Goal: Transaction & Acquisition: Purchase product/service

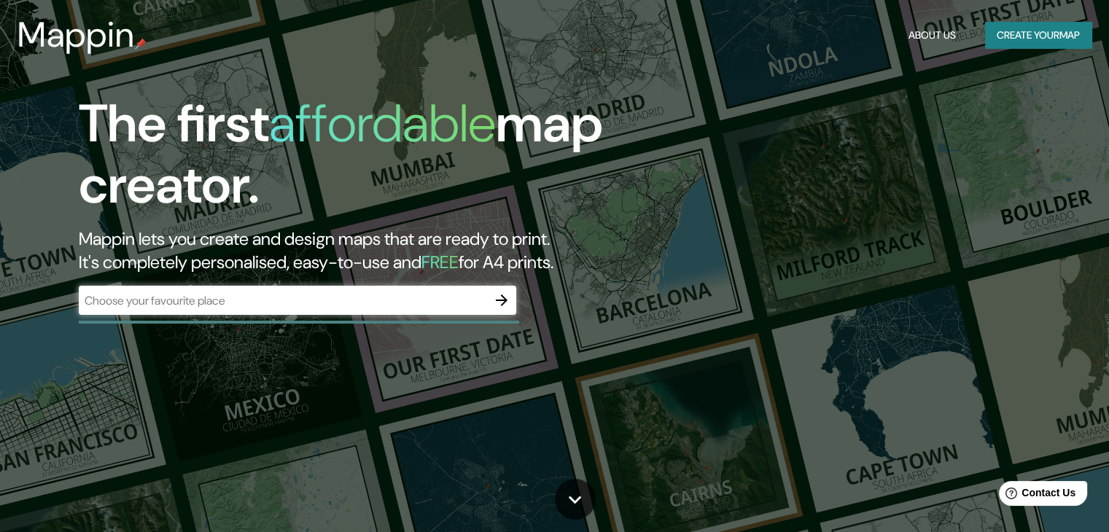
drag, startPoint x: 361, startPoint y: 316, endPoint x: 361, endPoint y: 292, distance: 23.3
click at [360, 312] on div "​" at bounding box center [297, 302] width 437 height 32
click at [363, 295] on input "text" at bounding box center [283, 300] width 408 height 17
click at [499, 299] on icon "button" at bounding box center [501, 300] width 17 height 17
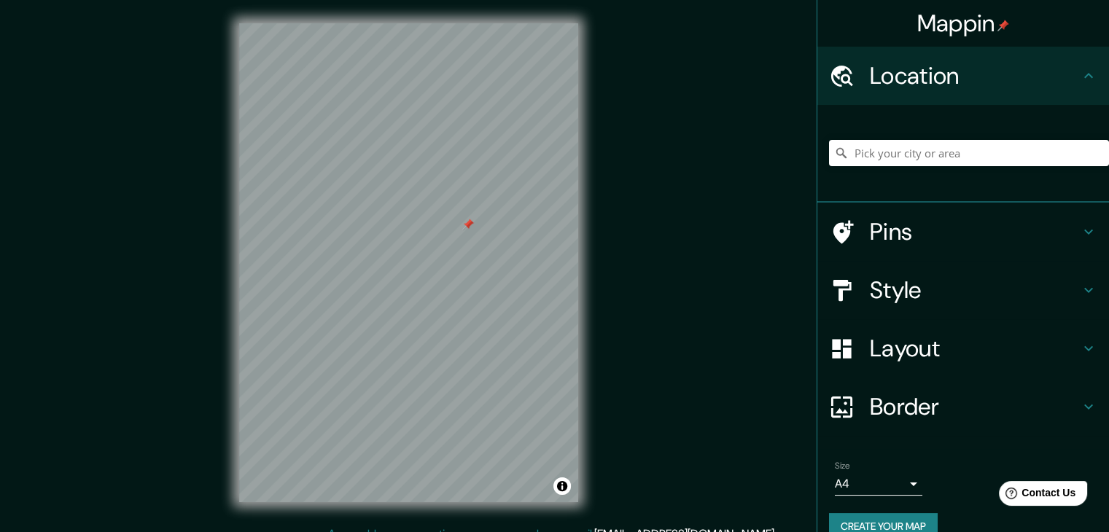
click at [886, 234] on h4 "Pins" at bounding box center [974, 231] width 210 height 29
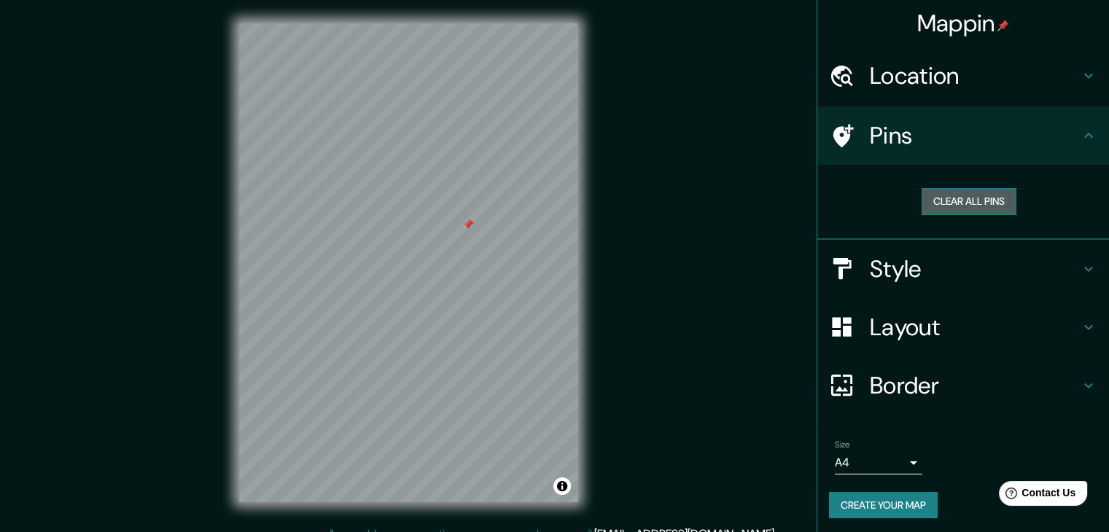
click at [922, 204] on button "Clear all pins" at bounding box center [968, 201] width 95 height 27
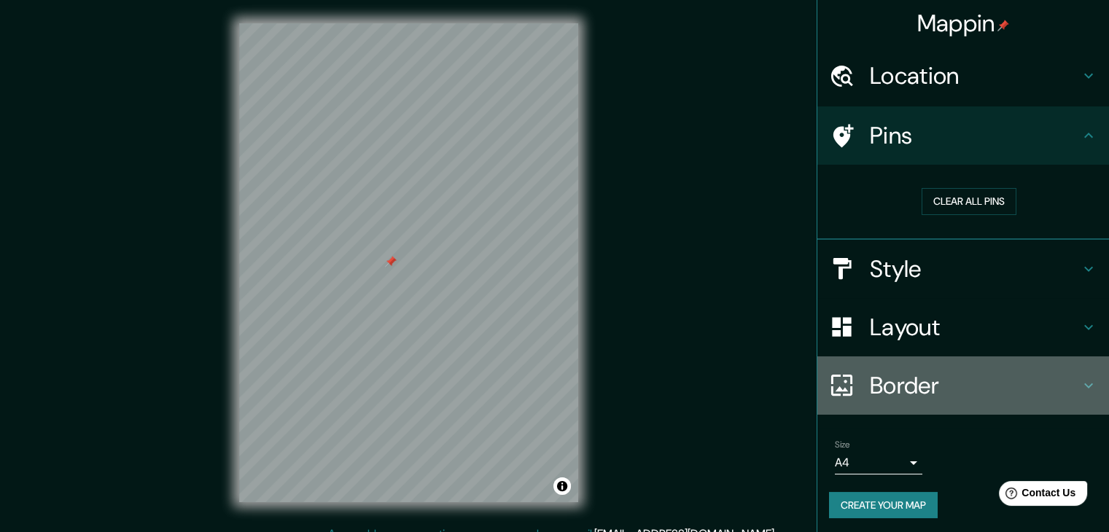
click at [963, 377] on h4 "Border" at bounding box center [974, 385] width 210 height 29
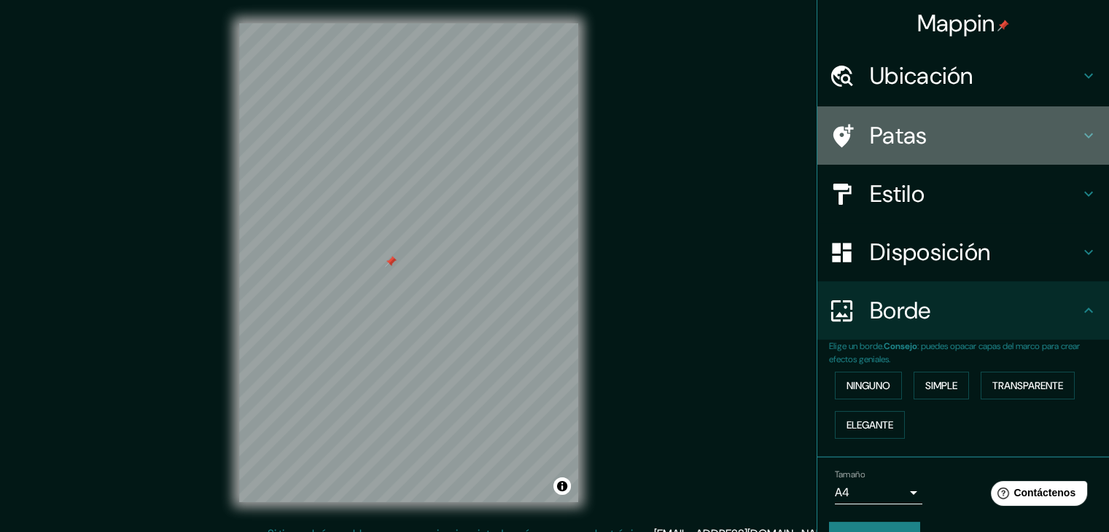
click at [899, 129] on font "Patas" at bounding box center [898, 135] width 58 height 31
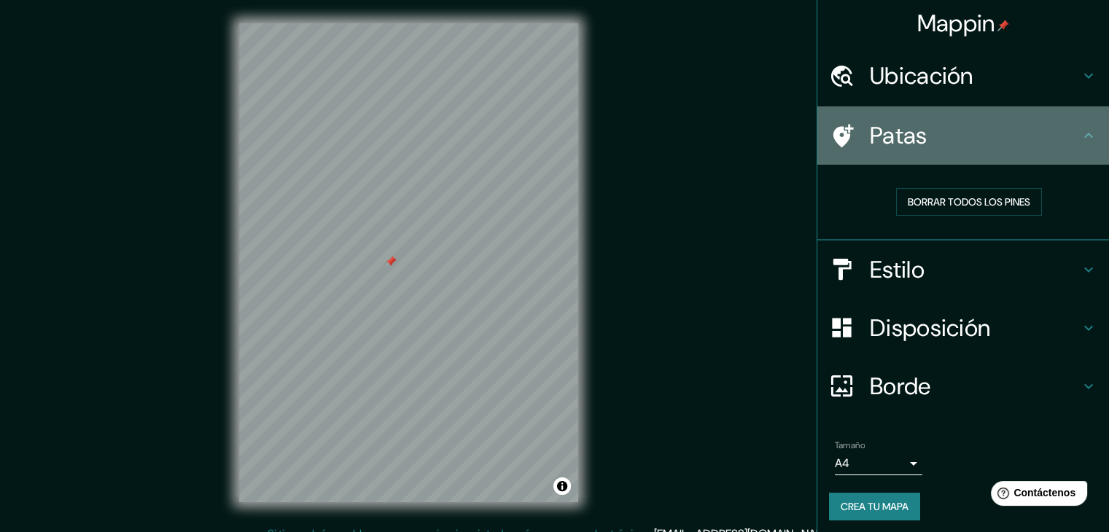
click at [899, 132] on font "Patas" at bounding box center [898, 135] width 58 height 31
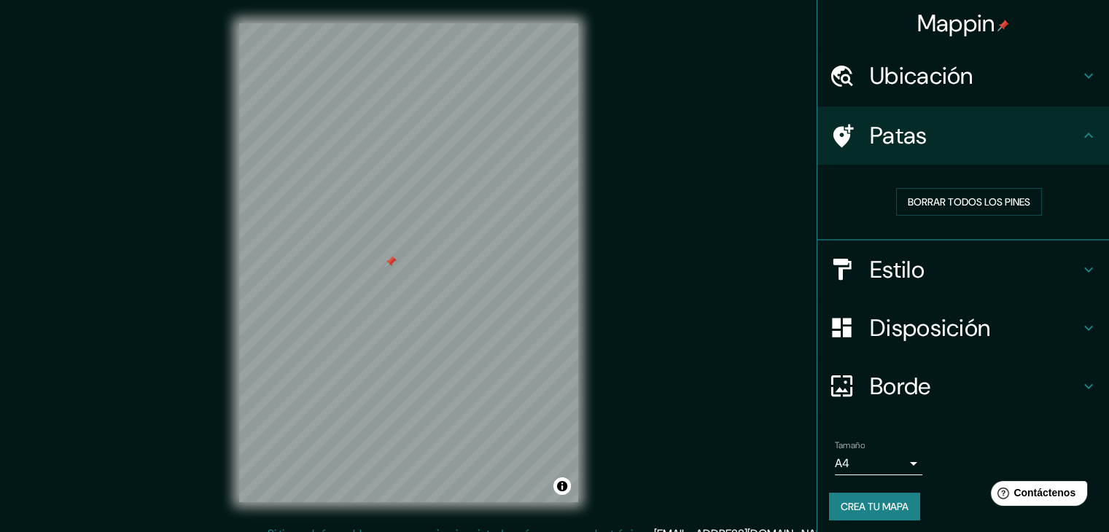
click at [942, 237] on div "Borrar todos los pines" at bounding box center [963, 203] width 292 height 76
click at [946, 242] on ul "Ubicación Patas Borrar todos los pines Estilo Disposición Borde Elige un borde.…" at bounding box center [963, 292] width 292 height 491
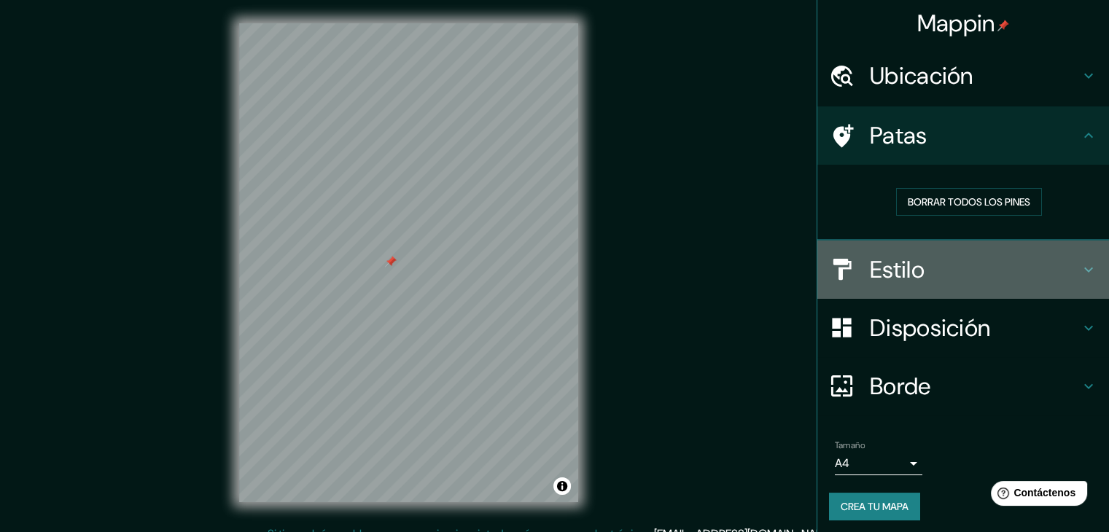
click at [947, 246] on div "Estilo" at bounding box center [963, 270] width 292 height 58
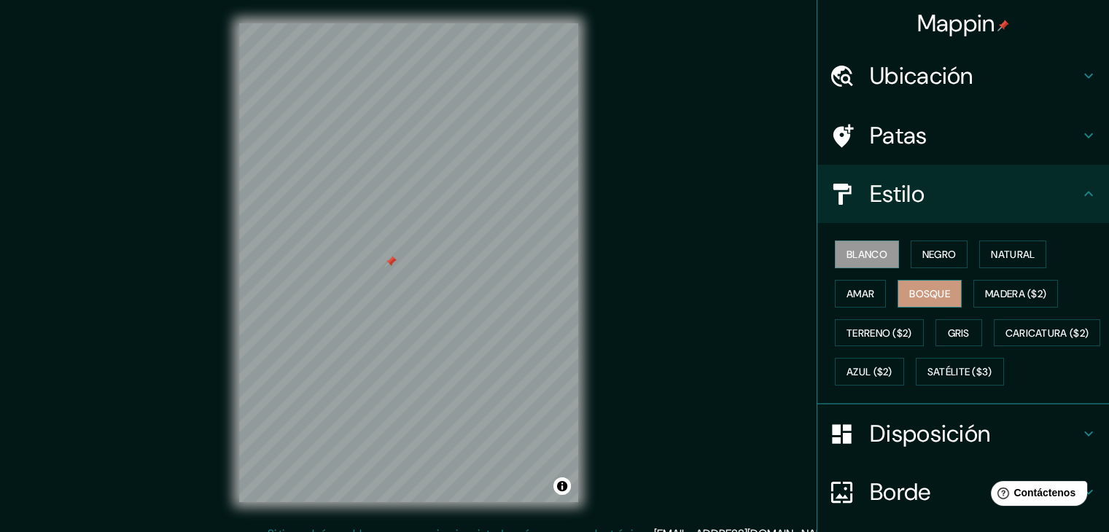
click at [919, 289] on font "Bosque" at bounding box center [929, 293] width 41 height 13
click at [936, 257] on font "Negro" at bounding box center [939, 254] width 34 height 13
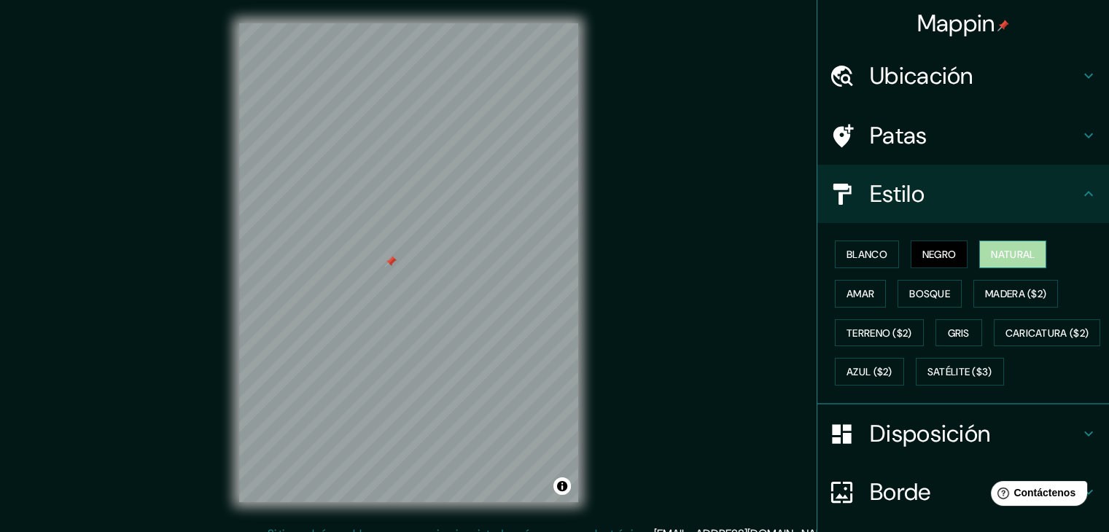
click at [979, 257] on button "Natural" at bounding box center [1012, 255] width 67 height 28
click at [985, 298] on font "Madera ($2)" at bounding box center [1015, 293] width 61 height 13
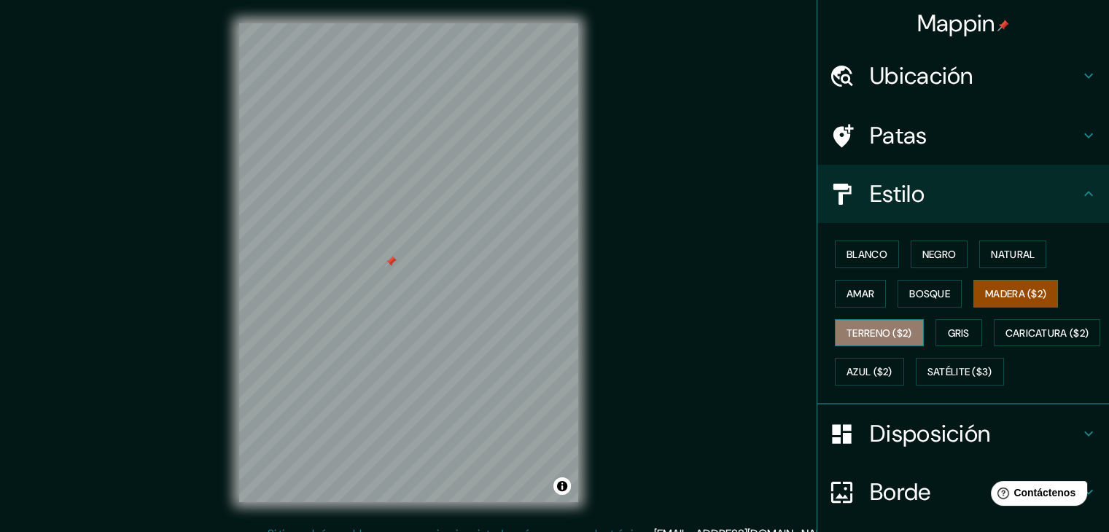
click at [853, 337] on font "Terreno ($2)" at bounding box center [879, 333] width 66 height 13
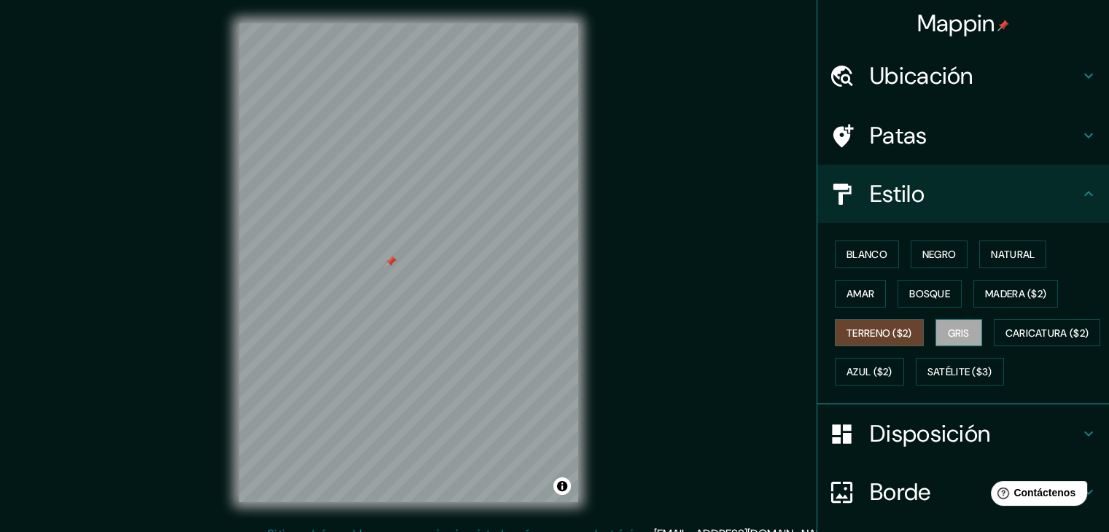
click at [947, 329] on font "Gris" at bounding box center [958, 333] width 22 height 13
drag, startPoint x: 869, startPoint y: 298, endPoint x: 868, endPoint y: 290, distance: 8.1
click at [868, 294] on button "Amar" at bounding box center [860, 294] width 51 height 28
click at [853, 281] on button "Amar" at bounding box center [860, 294] width 51 height 28
click at [853, 287] on font "Amar" at bounding box center [860, 293] width 28 height 13
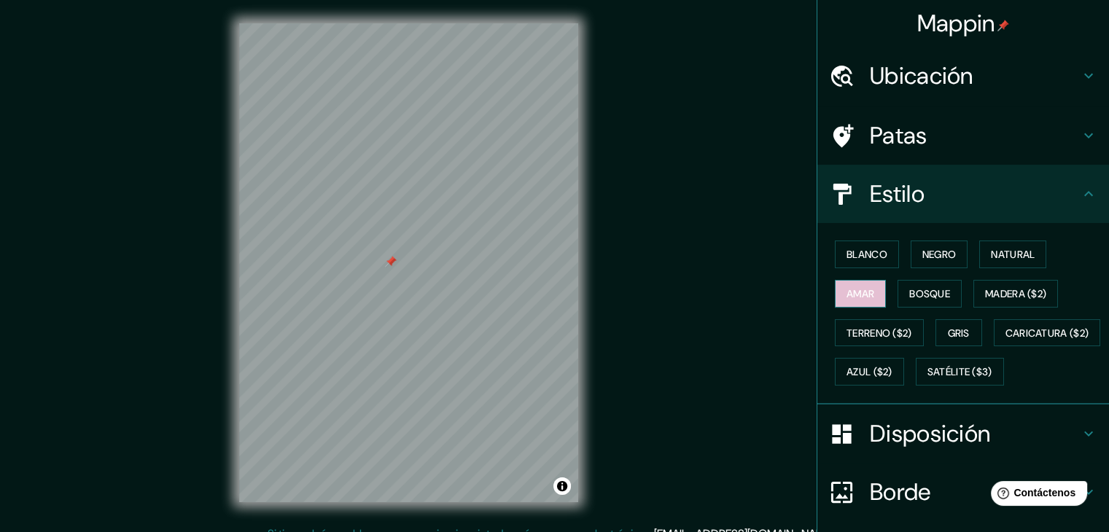
click at [854, 287] on font "Amar" at bounding box center [860, 293] width 28 height 13
click at [858, 261] on font "Blanco" at bounding box center [866, 254] width 41 height 19
click at [910, 269] on div "Blanco Negro Natural Amar Bosque Madera ($2) Terreno ($2) Gris Caricatura ($2) …" at bounding box center [969, 313] width 280 height 157
click at [921, 266] on button "Negro" at bounding box center [939, 255] width 58 height 28
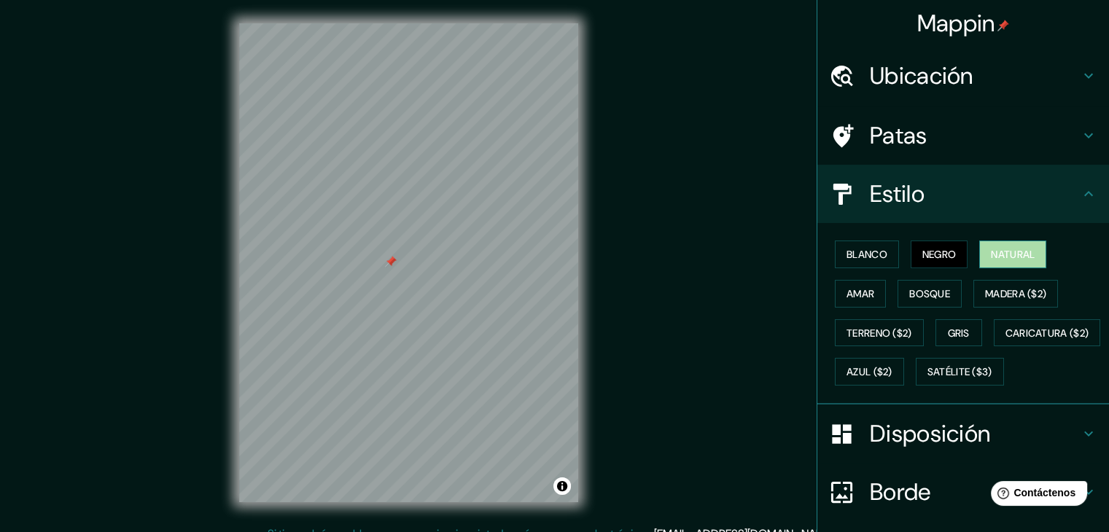
click at [1025, 254] on font "Natural" at bounding box center [1012, 254] width 44 height 13
click at [904, 276] on div "Blanco Negro Natural Amar Bosque Madera ($2) Terreno ($2) Gris Caricatura ($2) …" at bounding box center [969, 313] width 280 height 157
click at [909, 285] on font "Bosque" at bounding box center [929, 293] width 41 height 19
click at [950, 463] on div "Disposición" at bounding box center [963, 433] width 292 height 58
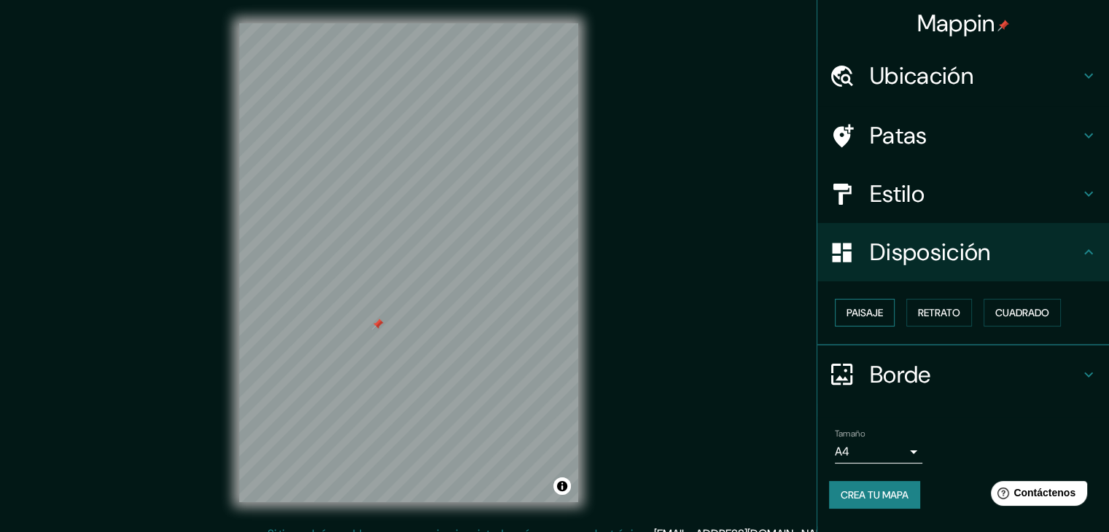
click at [863, 310] on font "Paisaje" at bounding box center [864, 312] width 36 height 13
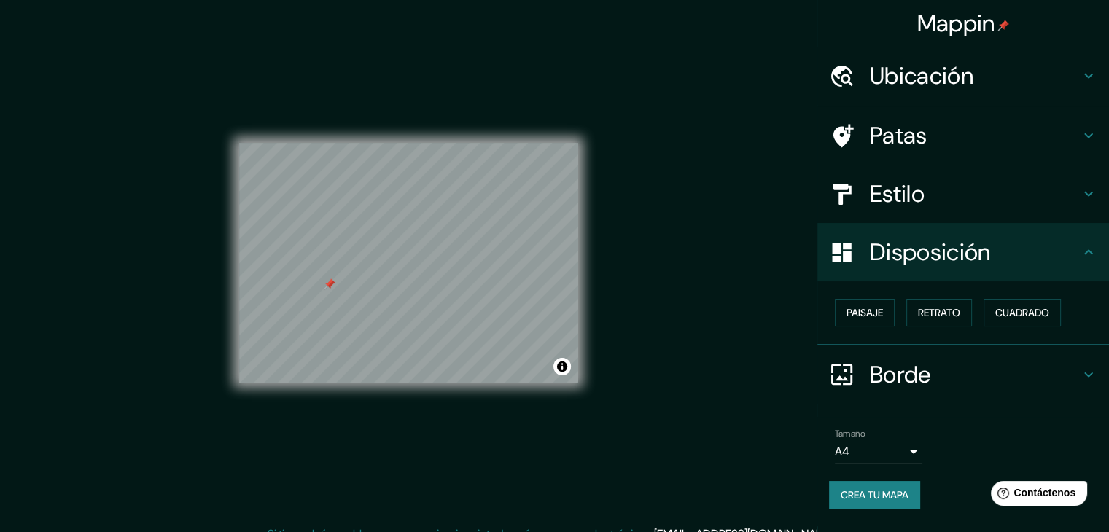
click at [916, 437] on div "Tamaño A4 single" at bounding box center [878, 446] width 87 height 35
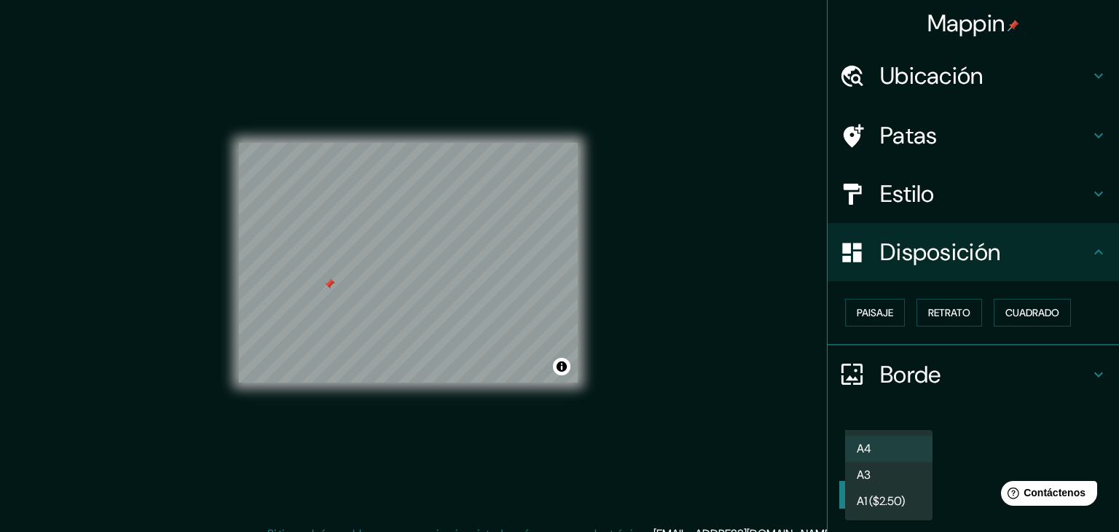
click at [910, 452] on body "Mappin Ubicación Patas Estilo Disposición Paisaje Retrato Cuadrado Borde Elige …" at bounding box center [559, 266] width 1119 height 532
click at [907, 489] on li "A3" at bounding box center [888, 476] width 87 height 27
type input "a4"
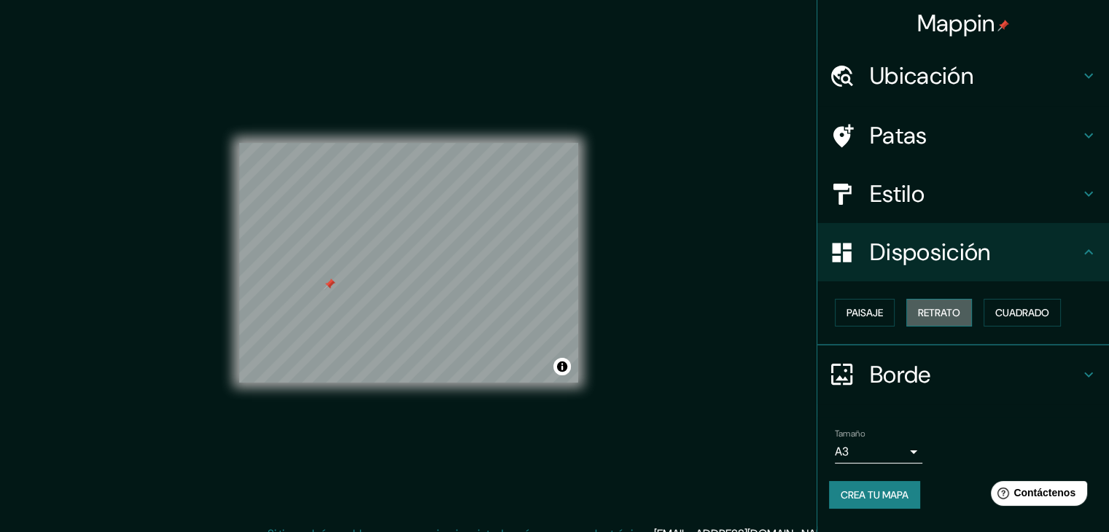
click at [959, 315] on font "Retrato" at bounding box center [939, 312] width 42 height 13
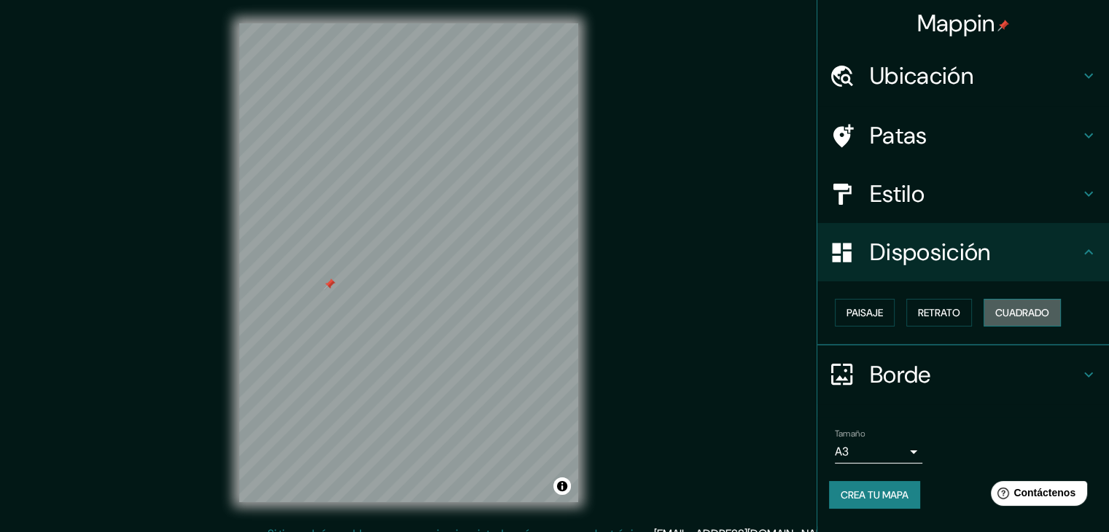
click at [988, 313] on button "Cuadrado" at bounding box center [1021, 313] width 77 height 28
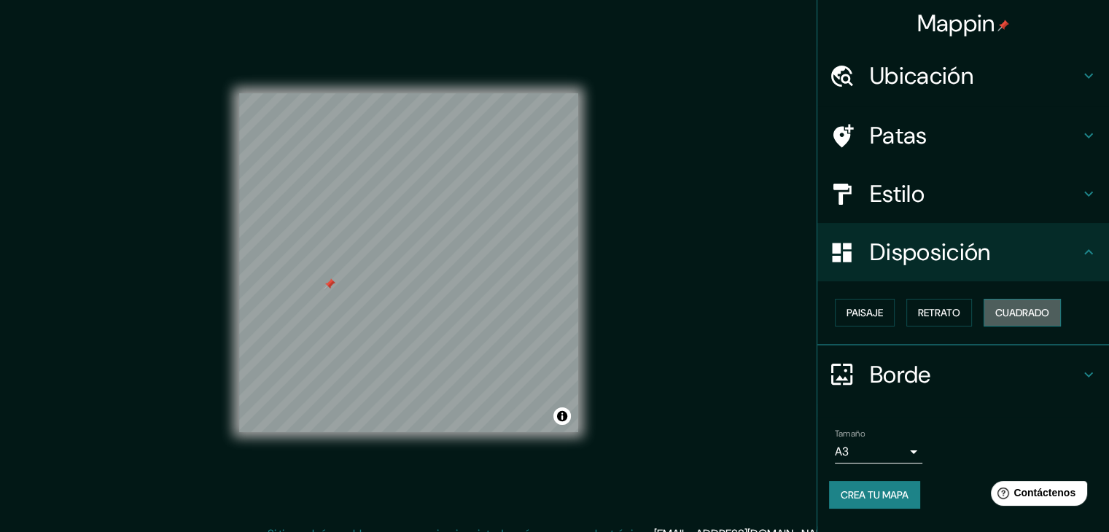
click at [1003, 308] on font "Cuadrado" at bounding box center [1022, 312] width 54 height 13
click at [880, 316] on font "Paisaje" at bounding box center [864, 312] width 36 height 13
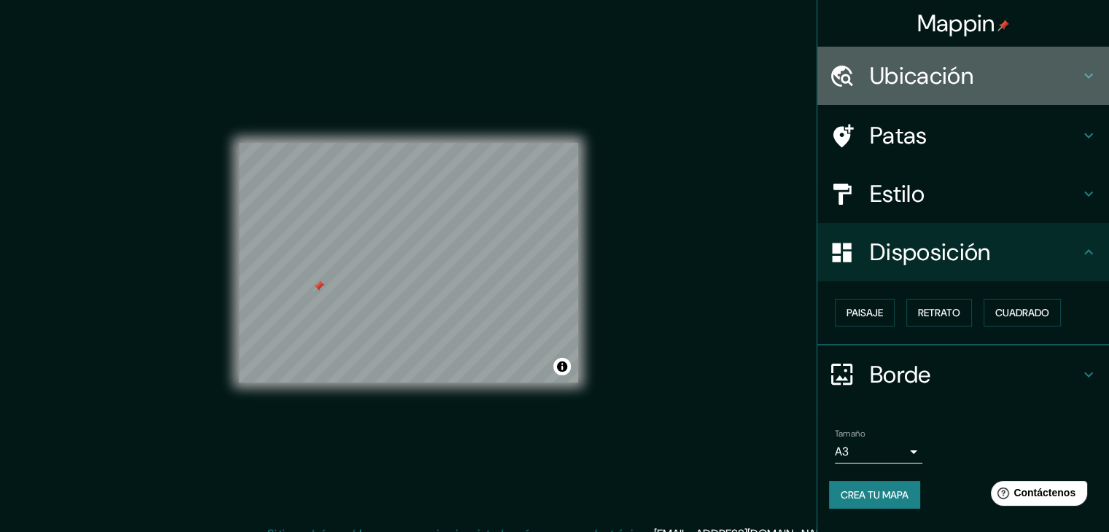
click at [941, 58] on div "Ubicación" at bounding box center [963, 76] width 292 height 58
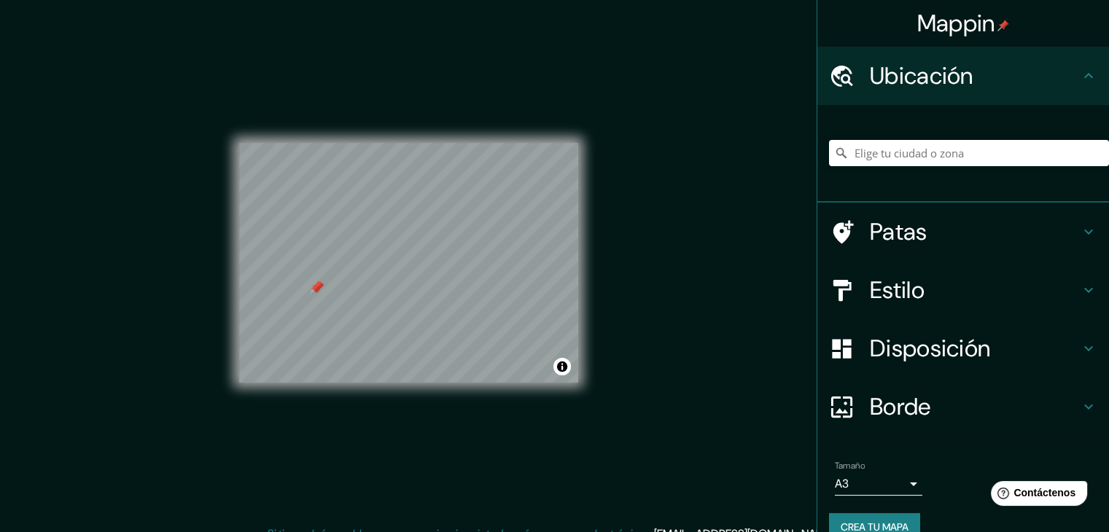
click at [310, 143] on div at bounding box center [408, 143] width 339 height 0
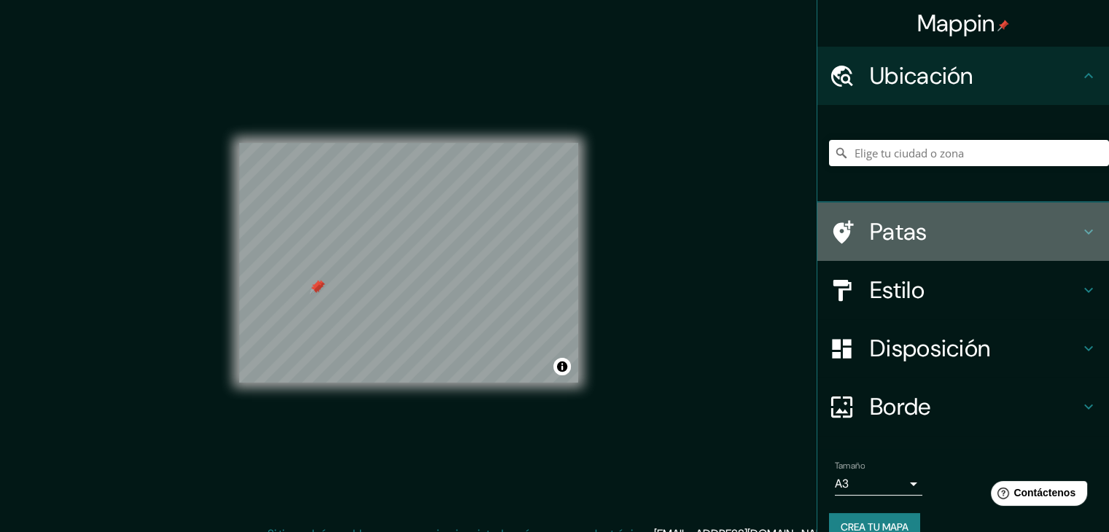
click at [998, 237] on h4 "Patas" at bounding box center [974, 231] width 210 height 29
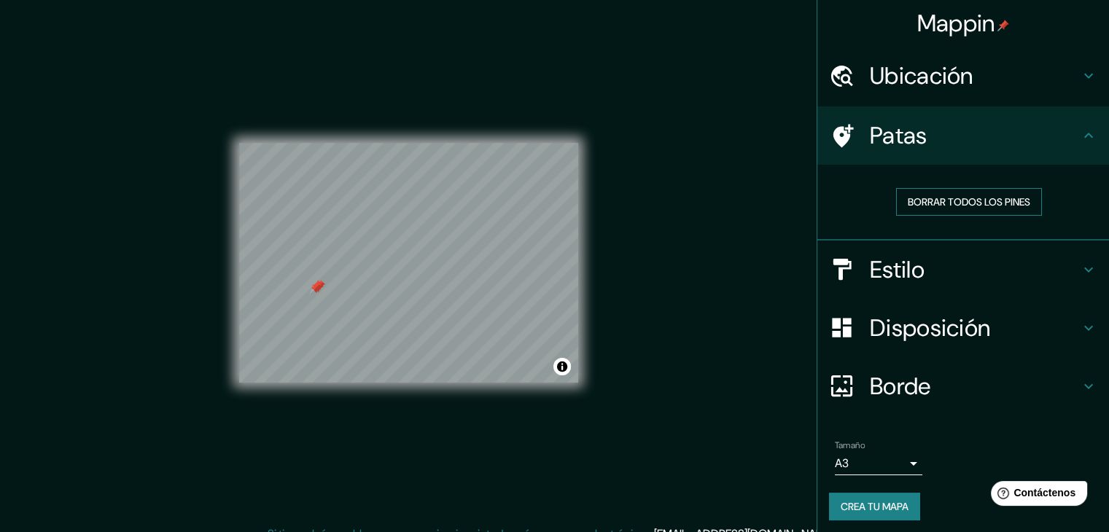
click at [976, 208] on font "Borrar todos los pines" at bounding box center [968, 201] width 122 height 19
click at [330, 143] on div at bounding box center [408, 143] width 339 height 0
click at [330, 284] on div at bounding box center [336, 279] width 12 height 12
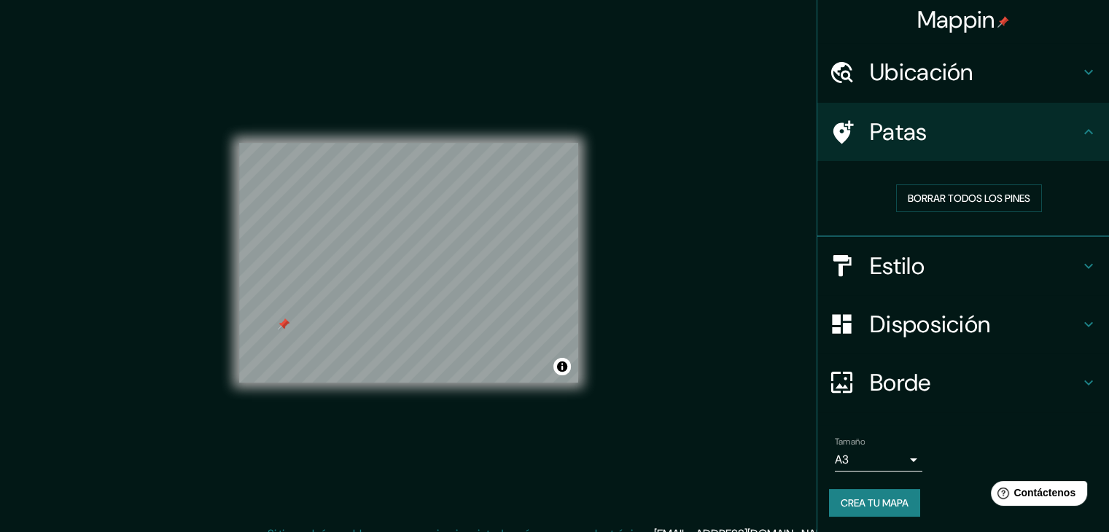
drag, startPoint x: 845, startPoint y: 476, endPoint x: 848, endPoint y: 489, distance: 13.4
click at [845, 478] on div "Tamaño A3 a4 Crea tu mapa" at bounding box center [963, 480] width 268 height 98
click at [848, 489] on button "Crea tu mapa" at bounding box center [874, 503] width 91 height 28
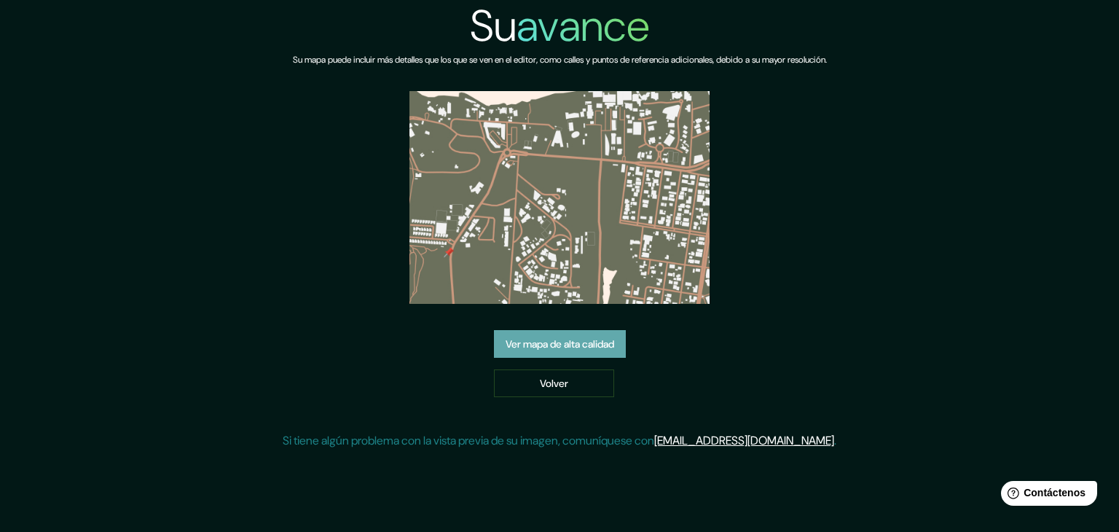
click at [562, 351] on font "Ver mapa de alta calidad" at bounding box center [560, 344] width 109 height 19
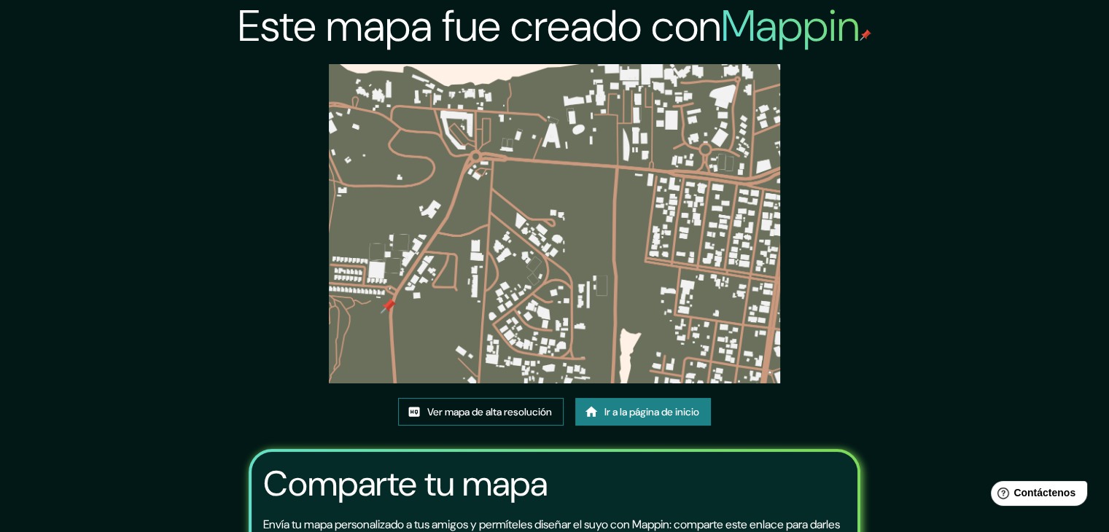
click at [492, 419] on font "Ver mapa de alta resolución" at bounding box center [489, 411] width 125 height 19
